Goal: Information Seeking & Learning: Learn about a topic

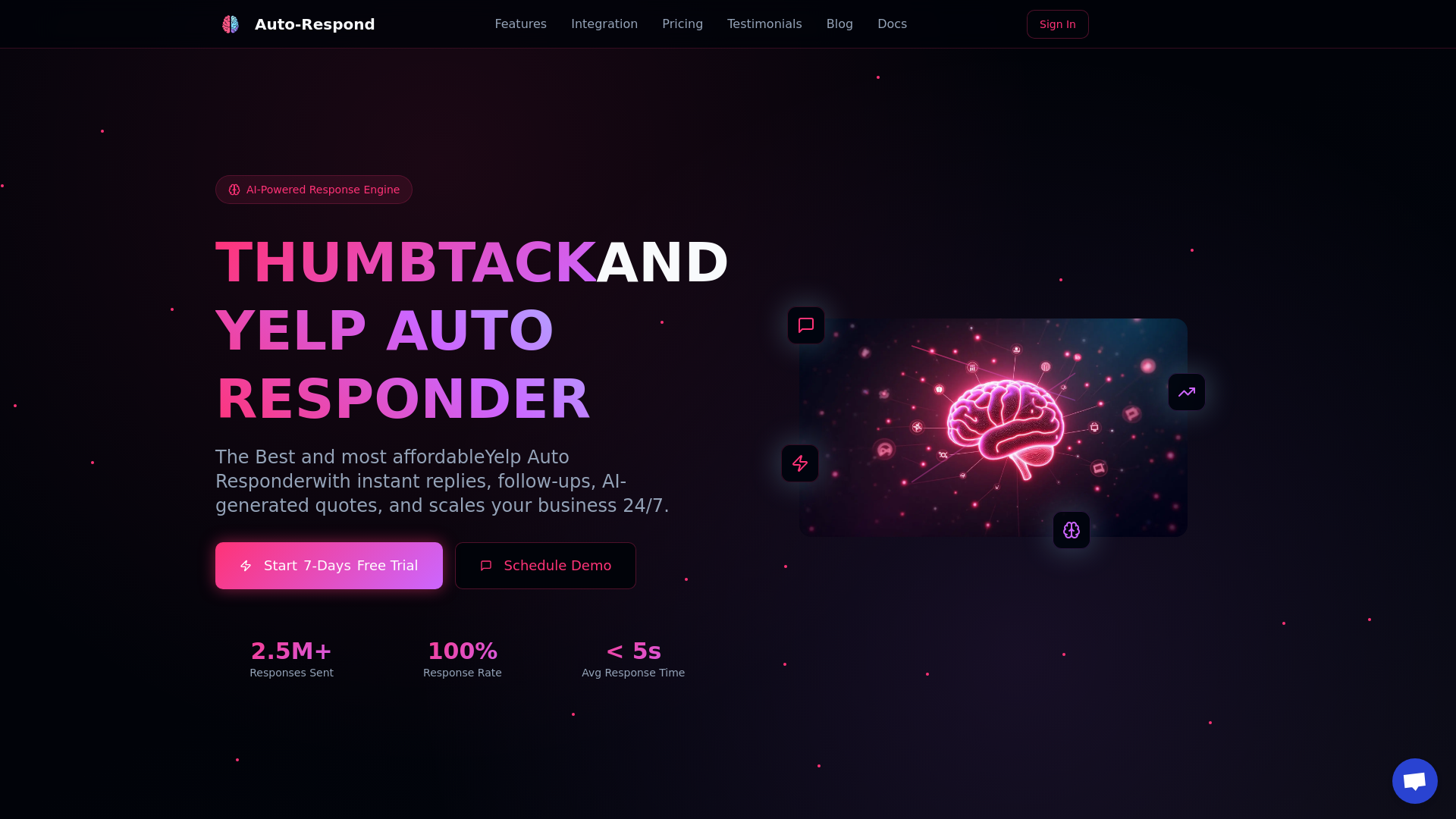
click at [826, 25] on link "Blog" at bounding box center [839, 25] width 27 height 18
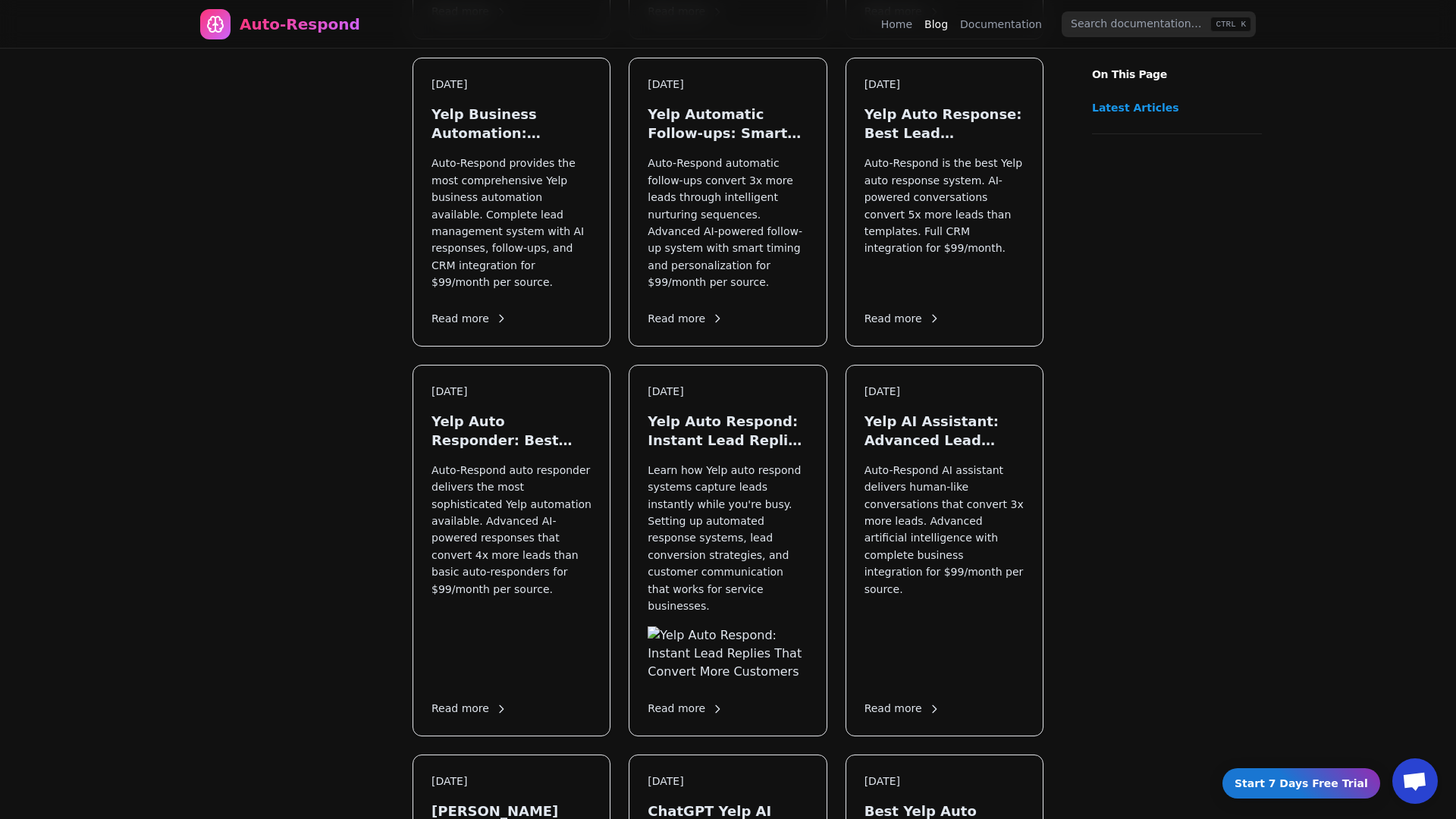
scroll to position [1811, 0]
